Goal: Task Accomplishment & Management: Complete application form

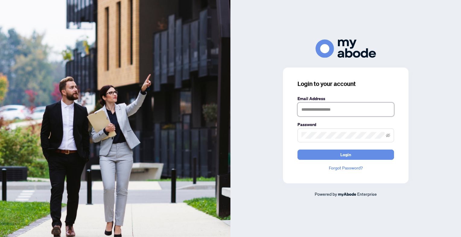
click at [323, 105] on input "text" at bounding box center [345, 110] width 97 height 14
type input "**********"
click at [297, 150] on button "Login" at bounding box center [345, 155] width 97 height 10
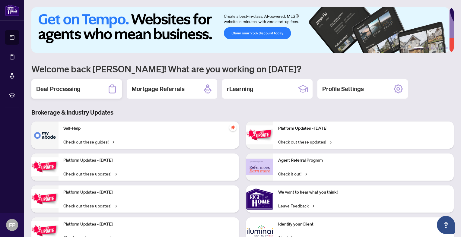
click at [72, 86] on h2 "Deal Processing" at bounding box center [58, 89] width 44 height 8
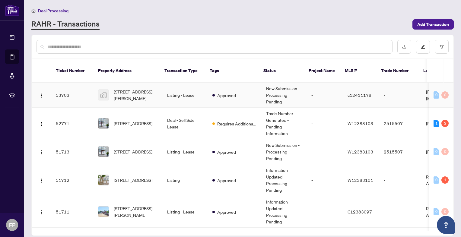
click at [171, 90] on td "Listing - Lease" at bounding box center [184, 95] width 45 height 25
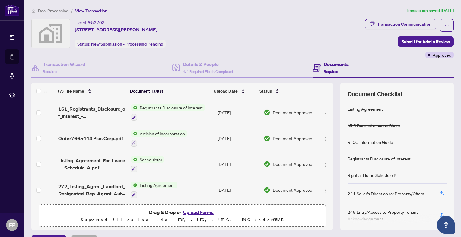
scroll to position [5, 0]
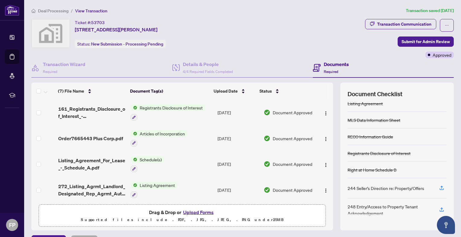
click at [193, 212] on button "Upload Forms" at bounding box center [198, 212] width 34 height 8
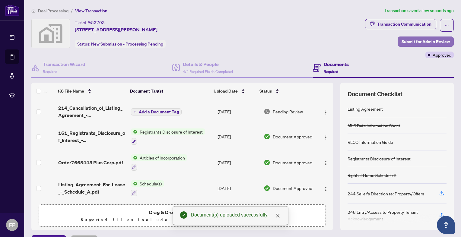
click at [416, 40] on span "Submit for Admin Review" at bounding box center [425, 42] width 48 height 10
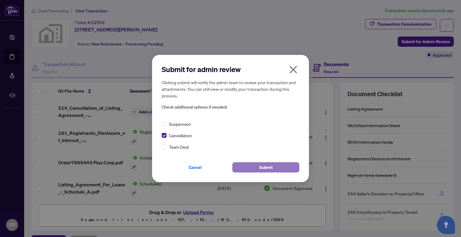
click at [269, 165] on span "Submit" at bounding box center [266, 168] width 14 height 10
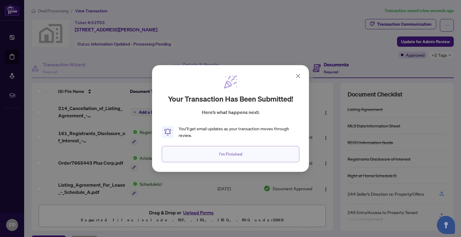
click at [244, 153] on button "I'm Finished" at bounding box center [231, 154] width 138 height 16
